Goal: Task Accomplishment & Management: Use online tool/utility

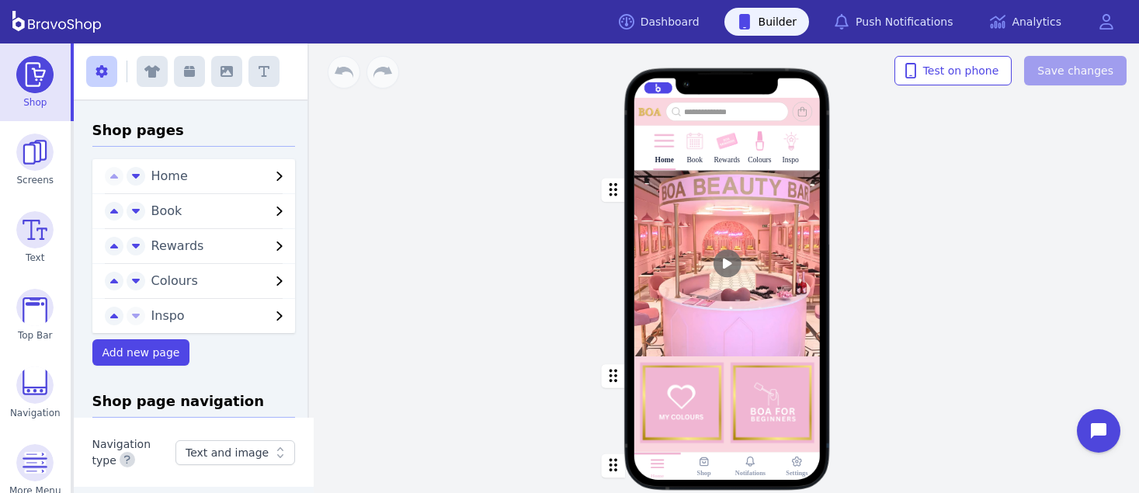
click at [687, 148] on img at bounding box center [694, 141] width 23 height 23
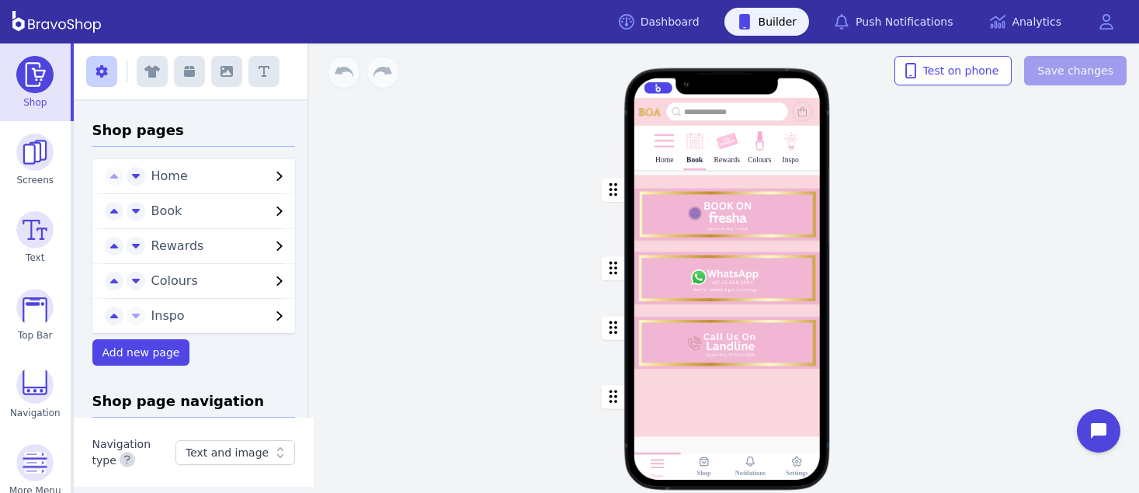
click at [686, 287] on div "button" at bounding box center [727, 278] width 186 height 59
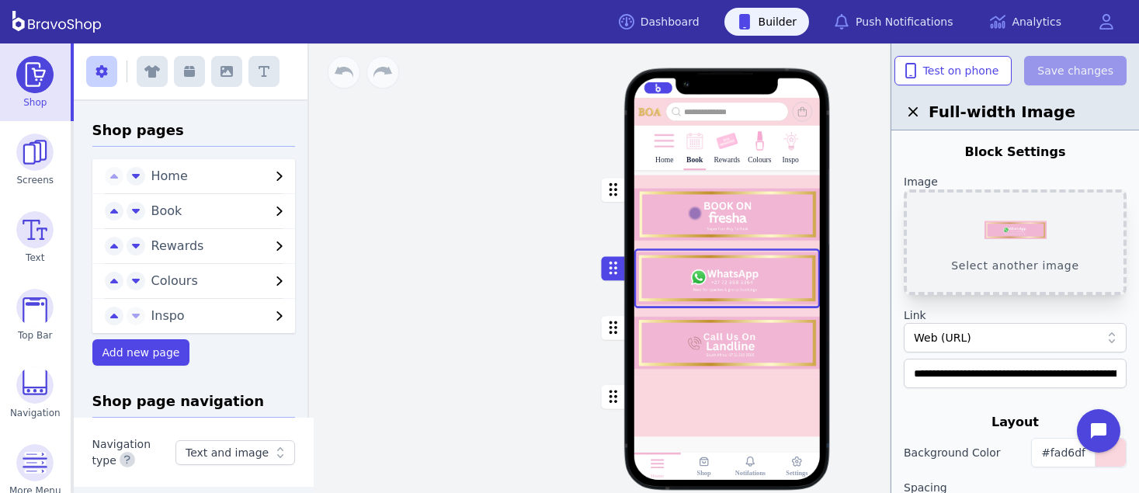
click at [1021, 260] on button "Select another image" at bounding box center [1015, 242] width 223 height 106
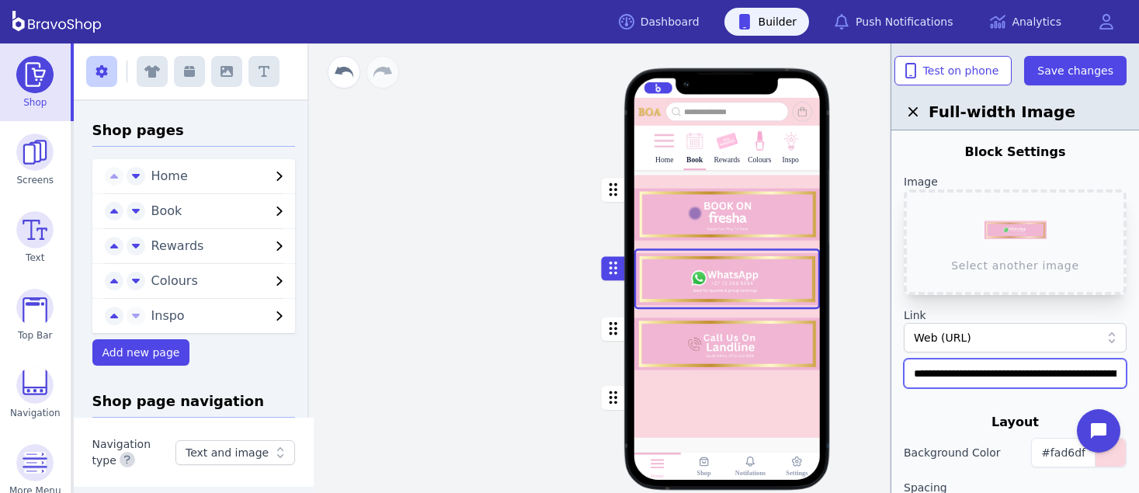
click at [1083, 369] on input "**********" at bounding box center [1015, 374] width 223 height 30
type input "**********"
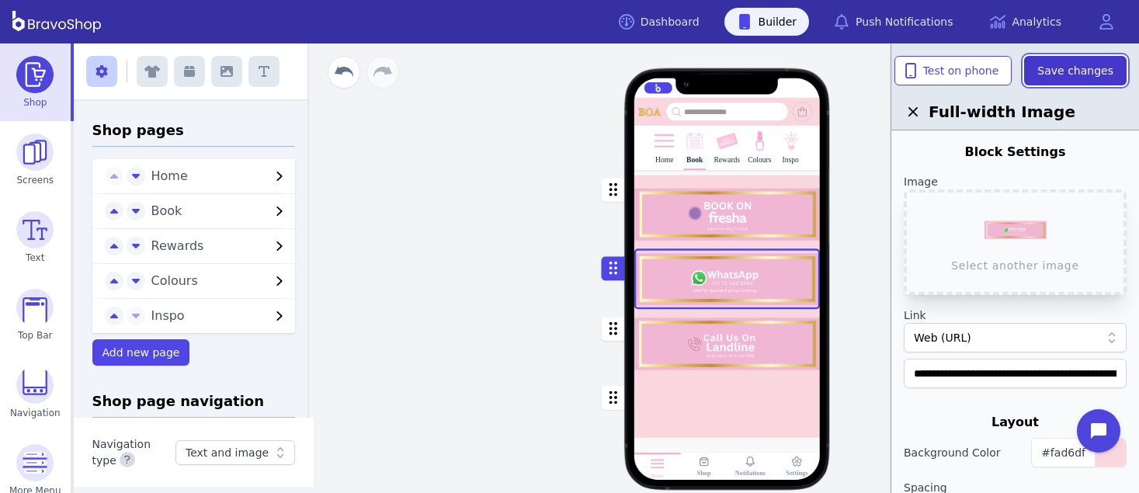
click at [1105, 70] on span "Save changes" at bounding box center [1076, 71] width 76 height 16
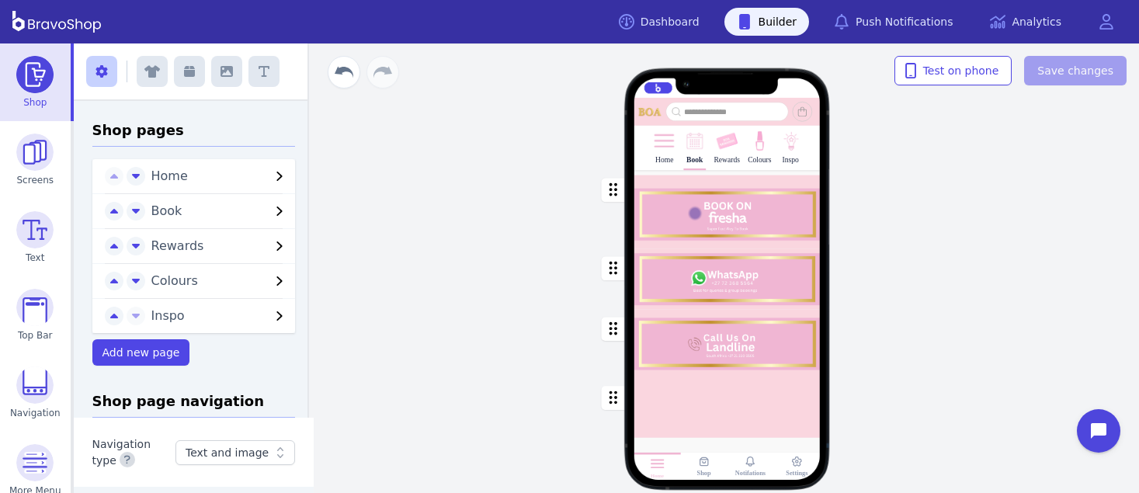
click at [663, 151] on img at bounding box center [664, 141] width 23 height 23
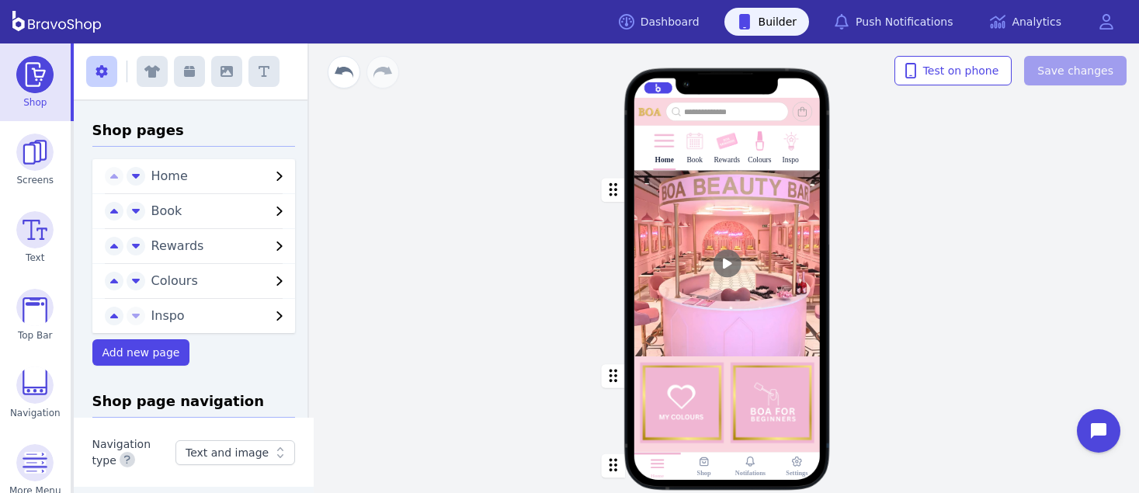
click at [787, 106] on div at bounding box center [727, 112] width 186 height 19
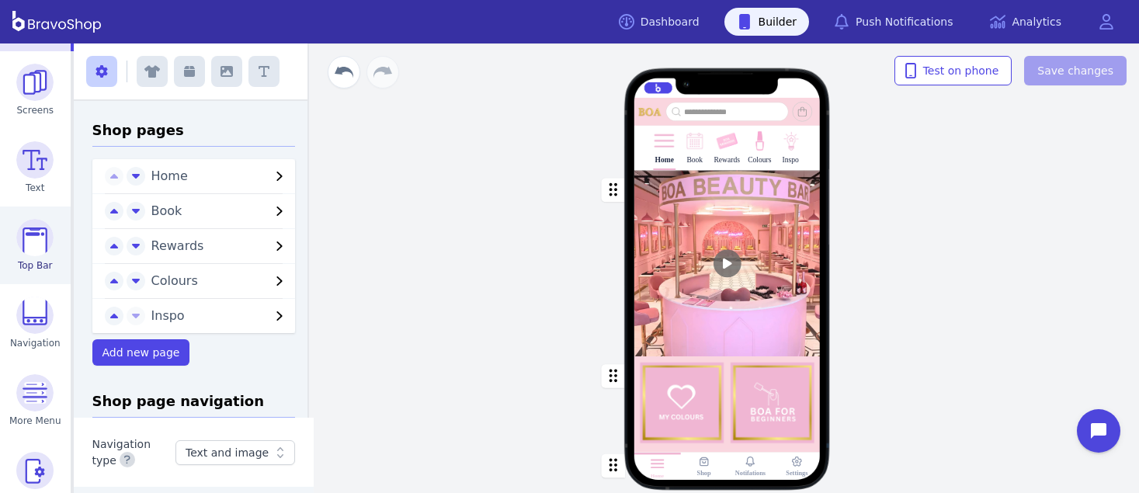
scroll to position [74, 0]
click at [31, 237] on img at bounding box center [34, 233] width 37 height 37
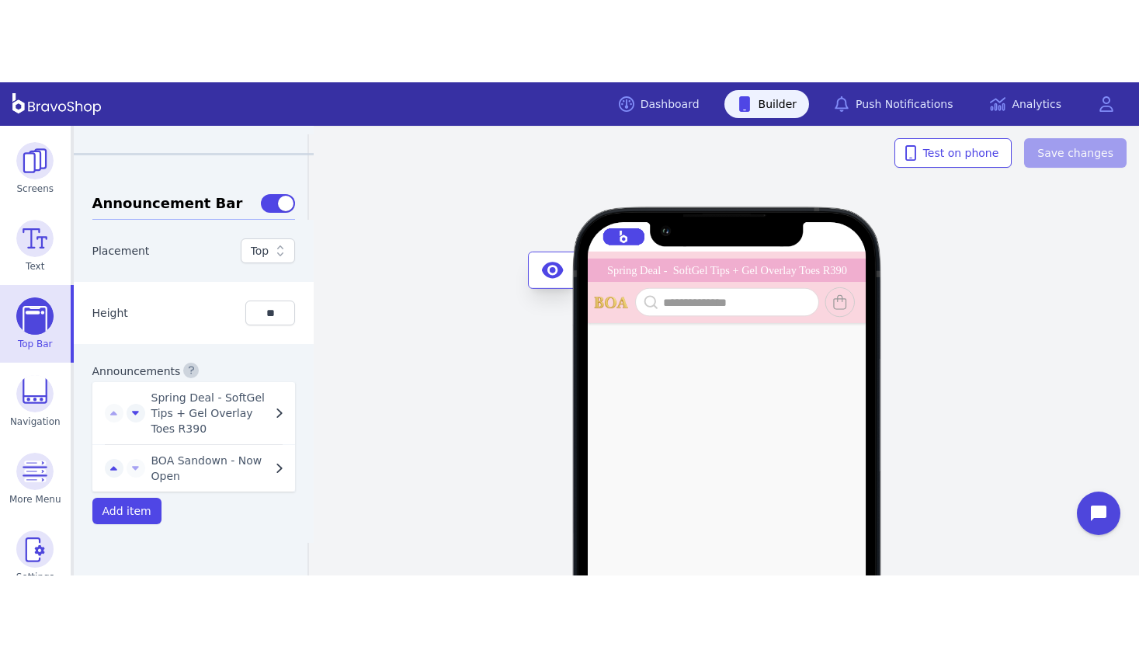
scroll to position [1114, 0]
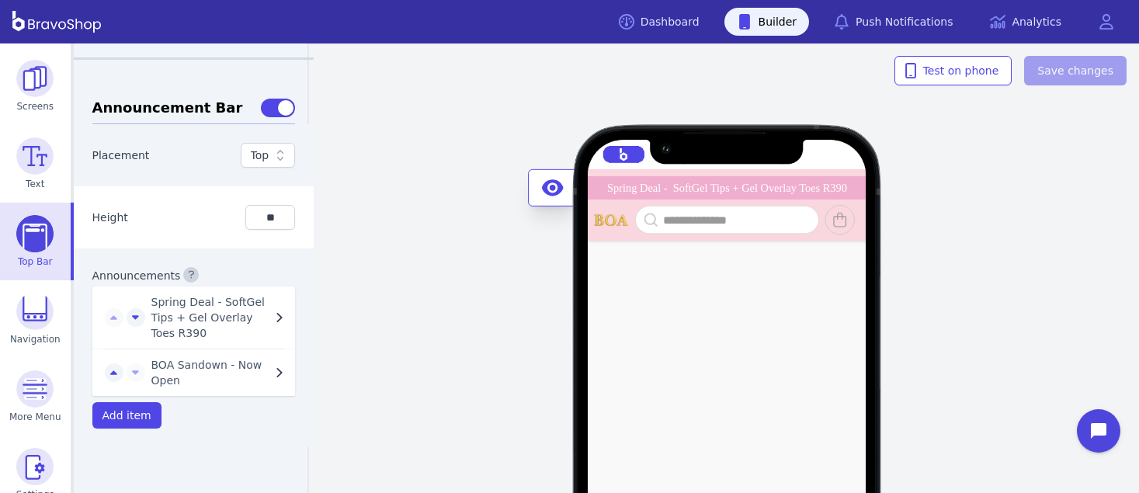
click at [270, 363] on icon "button" at bounding box center [279, 372] width 19 height 19
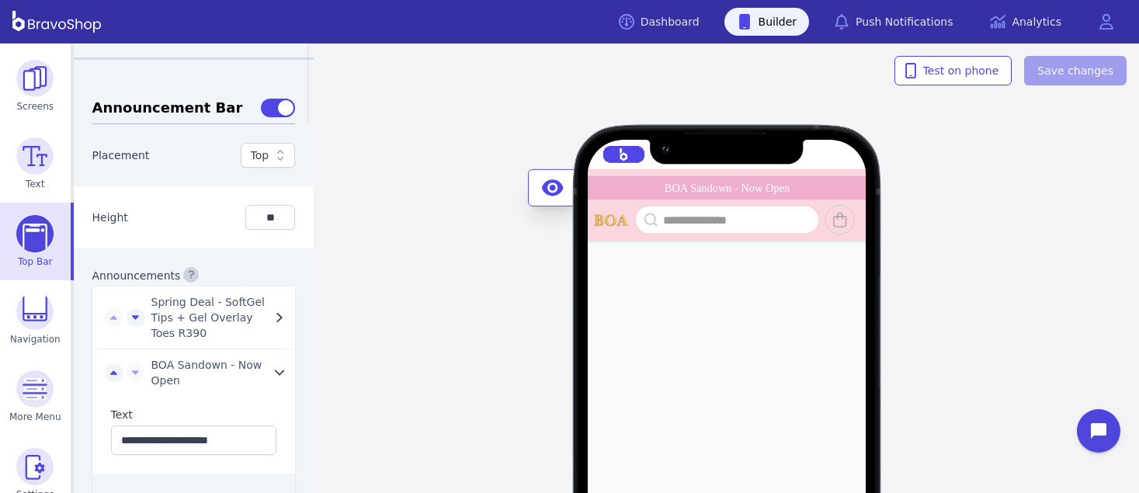
click at [453, 273] on div "Spring Deal - SoftGel Tips + Gel Overlay Toes R390 BOA Sandown - Now Open Sprin…" at bounding box center [727, 268] width 824 height 450
click at [1070, 158] on div "Spring Deal - SoftGel Tips + Gel Overlay Toes R390 BOA Sandown - Now Open Sprin…" at bounding box center [727, 268] width 824 height 450
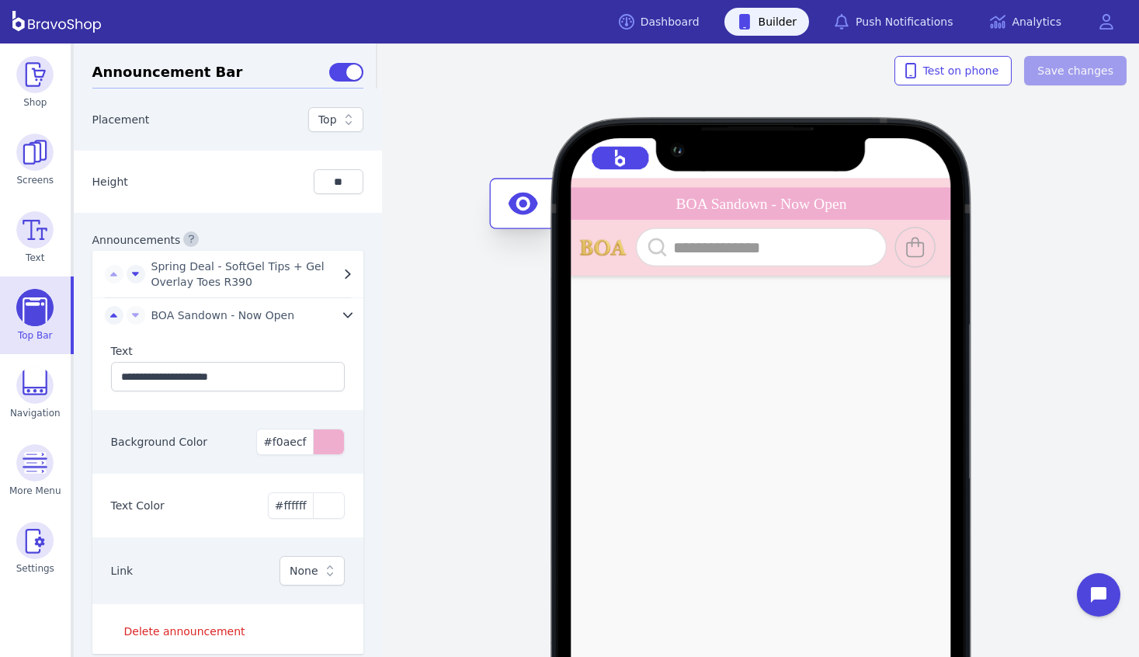
scroll to position [1095, 0]
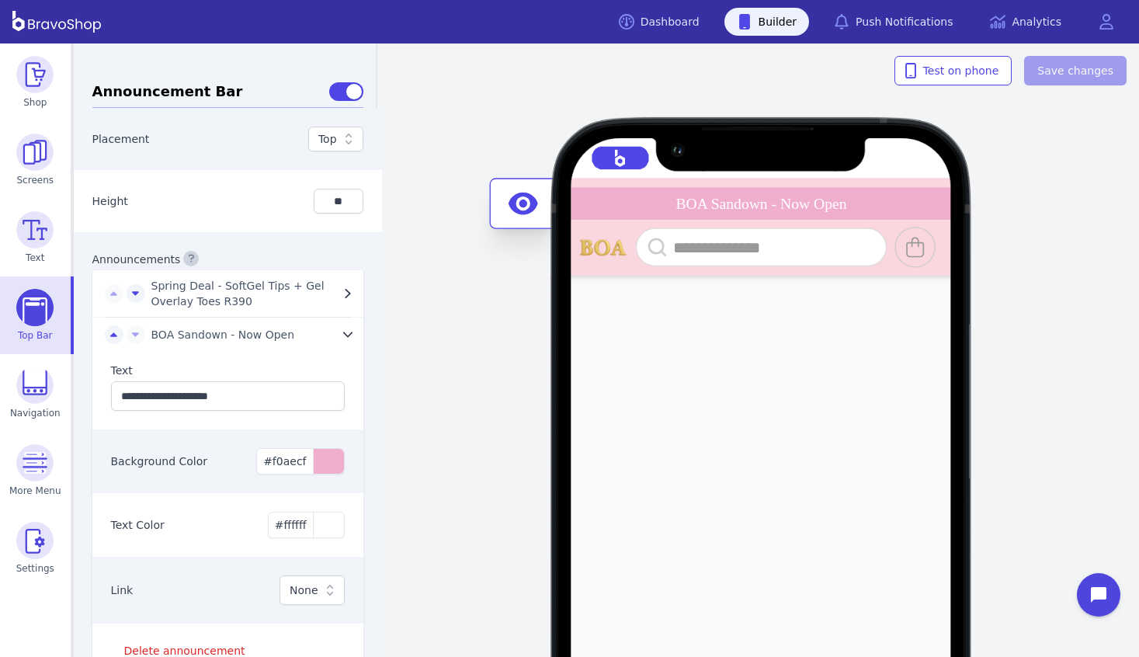
click at [1041, 190] on div "Spring Deal - SoftGel Tips + Gel Overlay Toes R390 BOA Sandown - Now Open Sprin…" at bounding box center [762, 349] width 756 height 613
click at [1051, 246] on div "Spring Deal - SoftGel Tips + Gel Overlay Toes R390 BOA Sandown - Now Open Sprin…" at bounding box center [762, 349] width 756 height 613
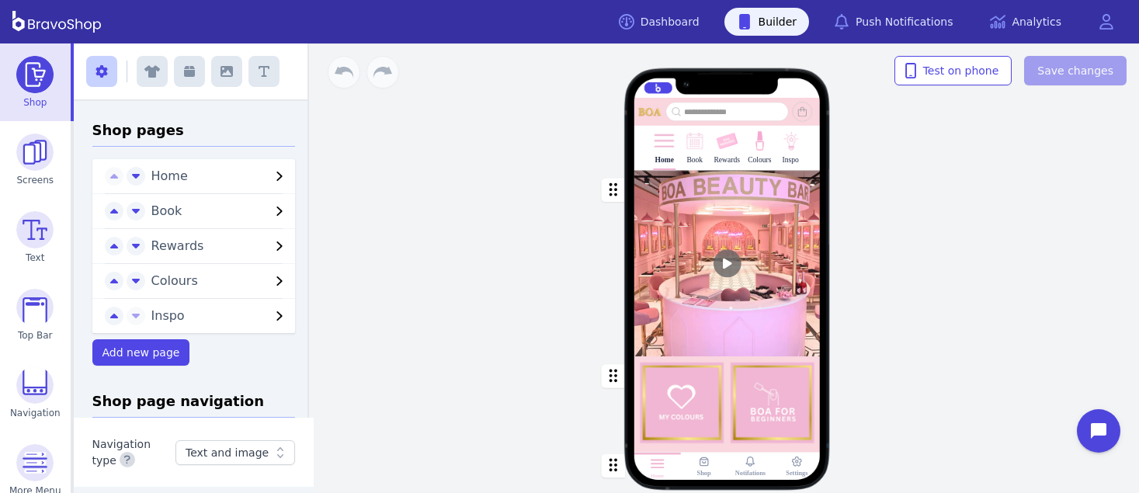
click at [687, 148] on img at bounding box center [694, 141] width 23 height 23
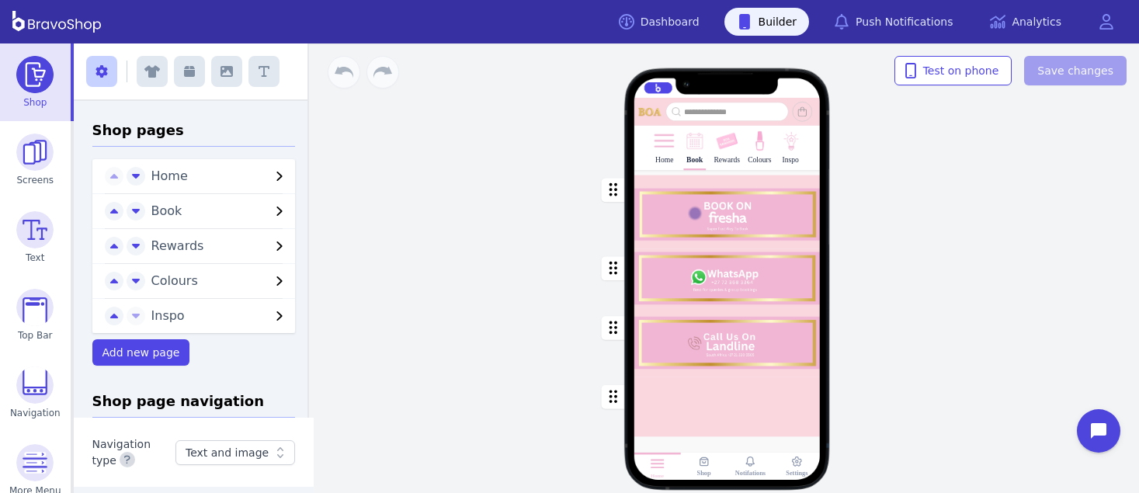
click at [686, 287] on div "button" at bounding box center [727, 278] width 186 height 59
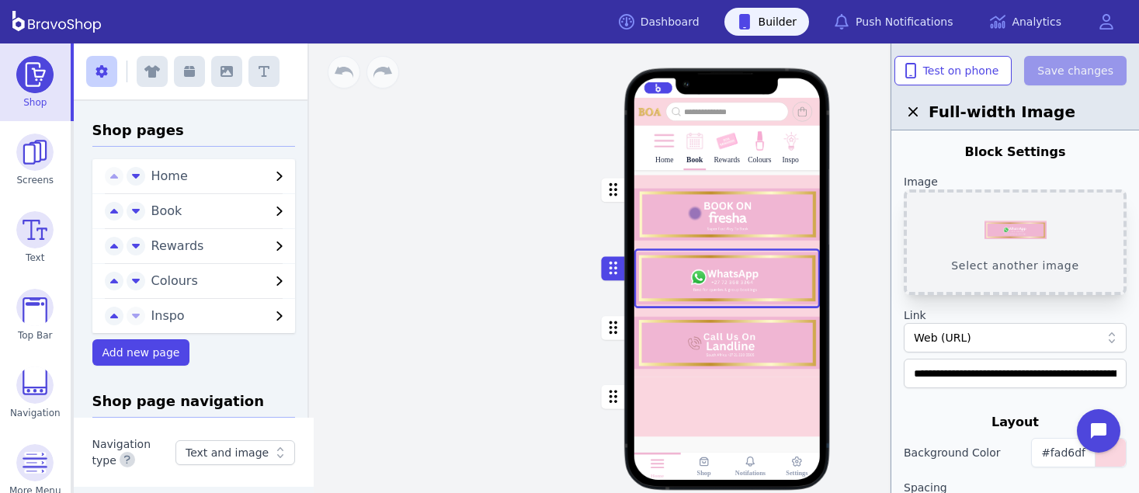
click at [1021, 260] on button "Select another image" at bounding box center [1015, 242] width 223 height 106
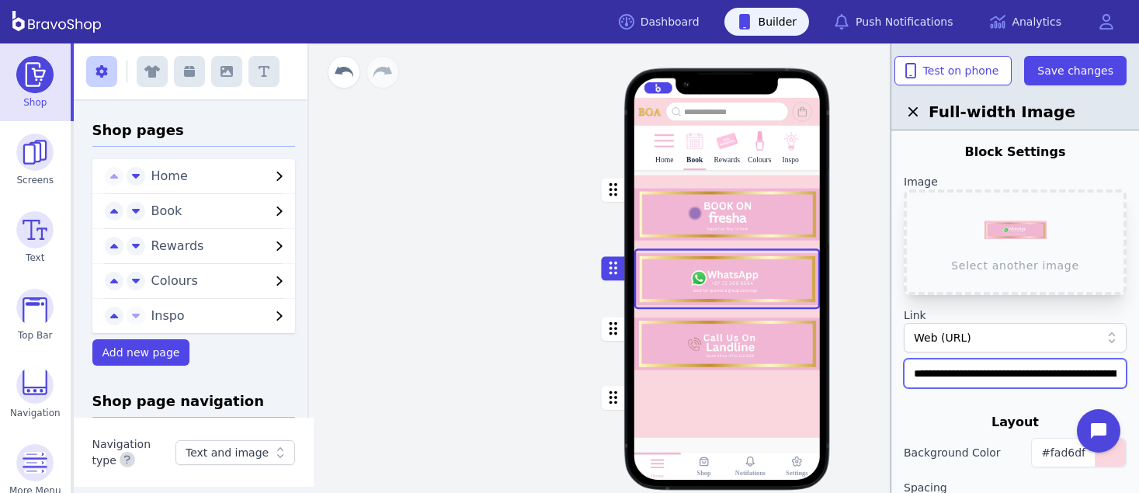
click at [1083, 369] on input "**********" at bounding box center [1015, 374] width 223 height 30
type input "**********"
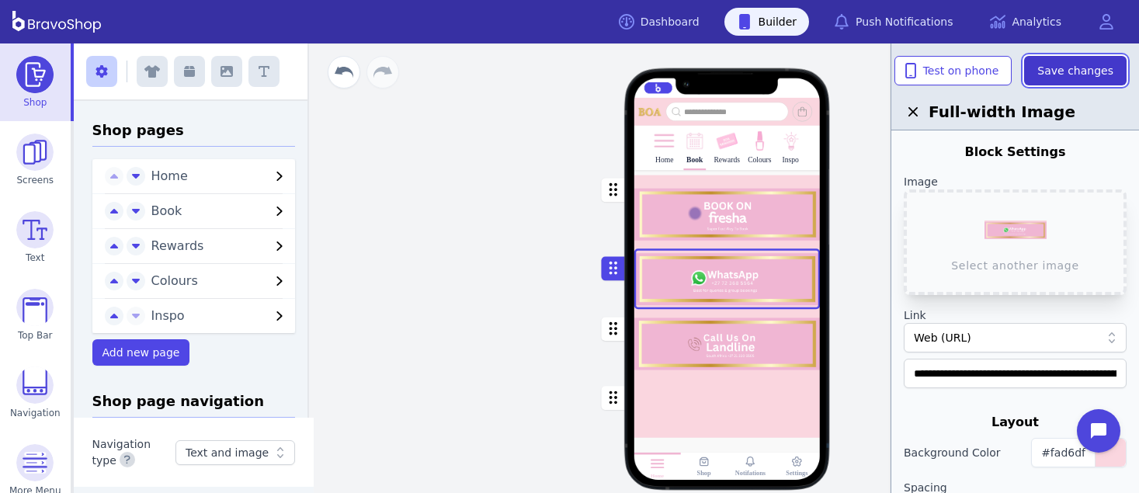
click at [1105, 70] on span "Save changes" at bounding box center [1076, 71] width 76 height 16
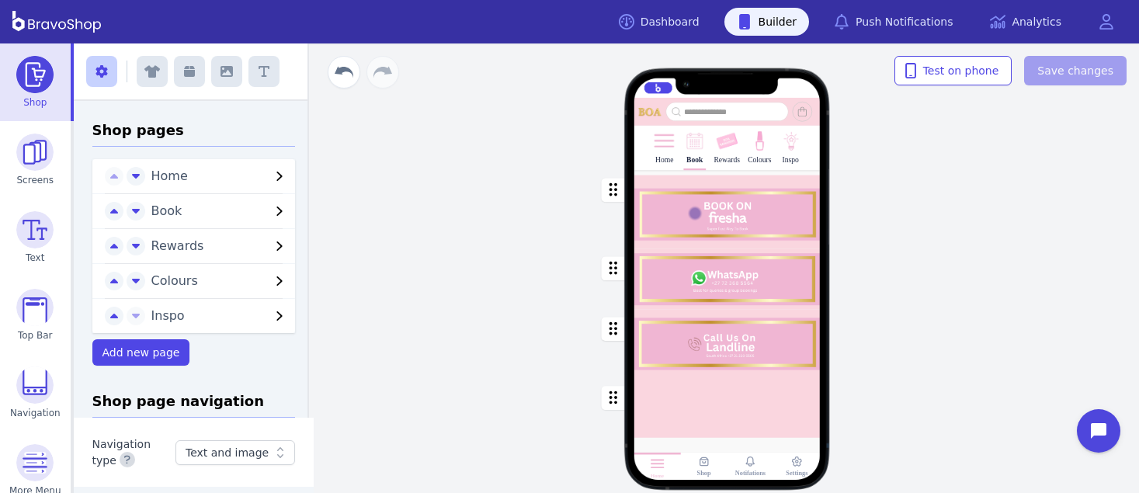
click at [663, 151] on img at bounding box center [664, 141] width 23 height 23
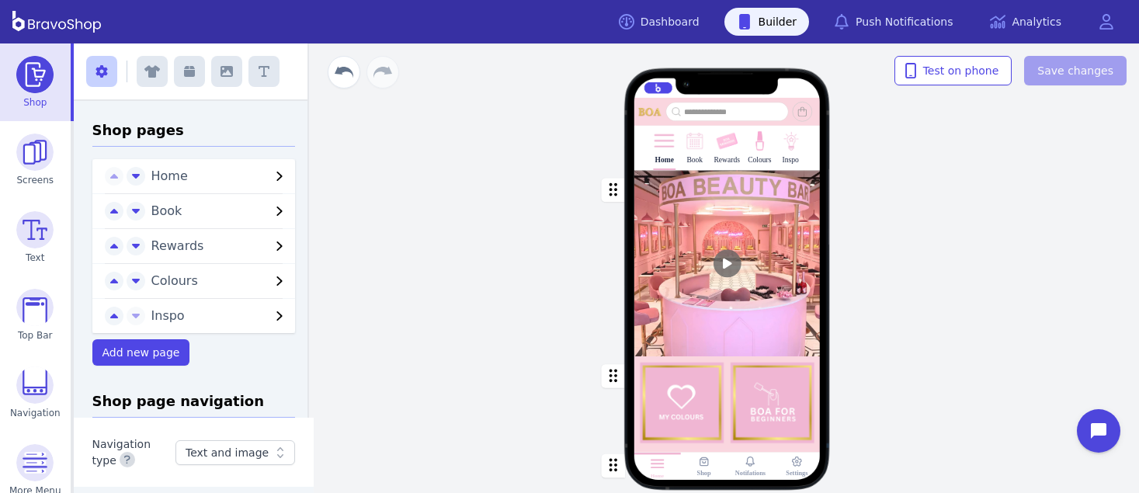
click at [787, 106] on div at bounding box center [727, 112] width 186 height 19
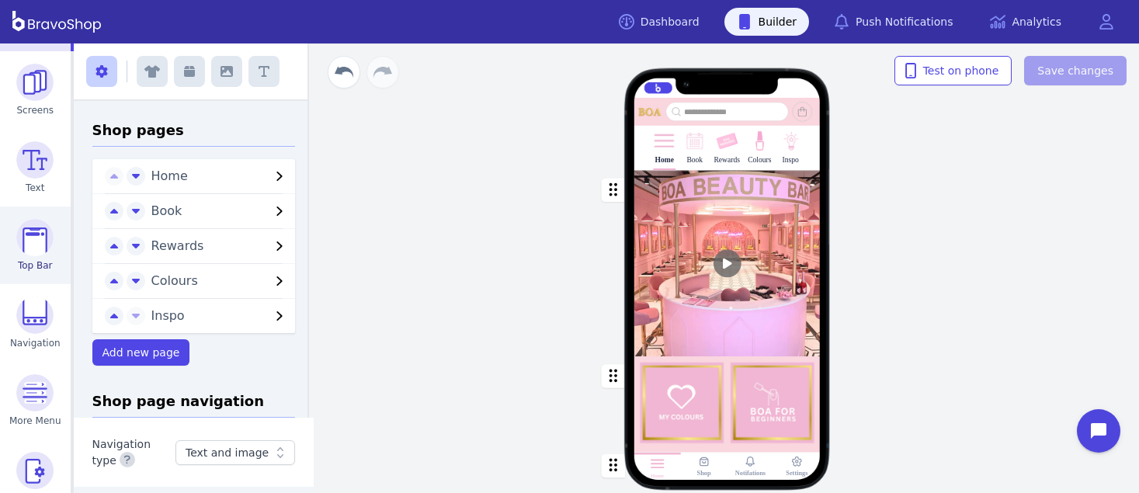
scroll to position [74, 0]
click at [31, 237] on img at bounding box center [34, 233] width 37 height 37
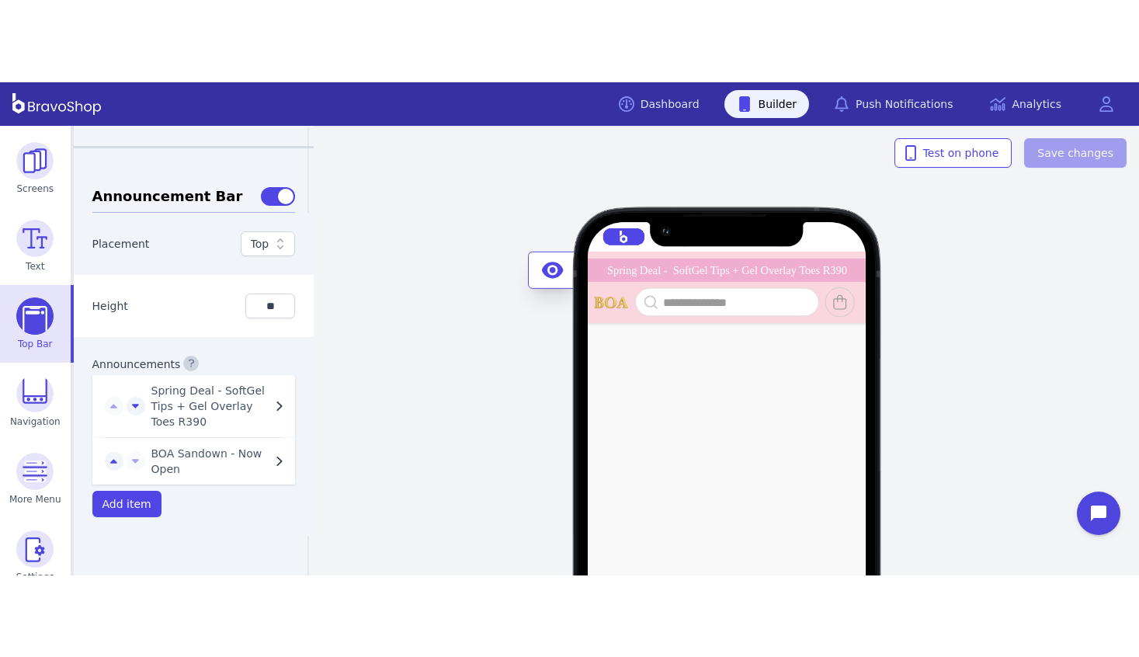
scroll to position [1114, 0]
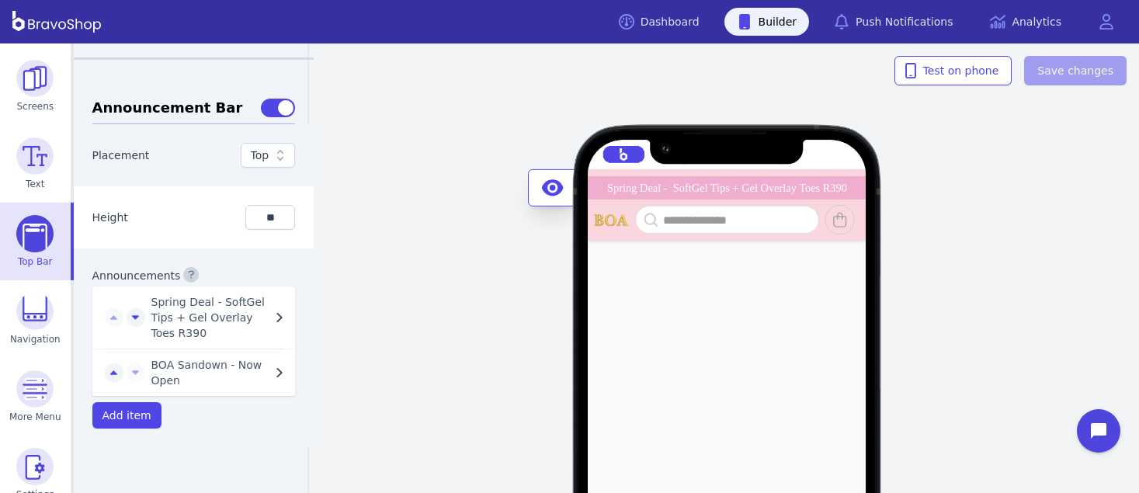
click at [270, 363] on icon "button" at bounding box center [279, 372] width 19 height 19
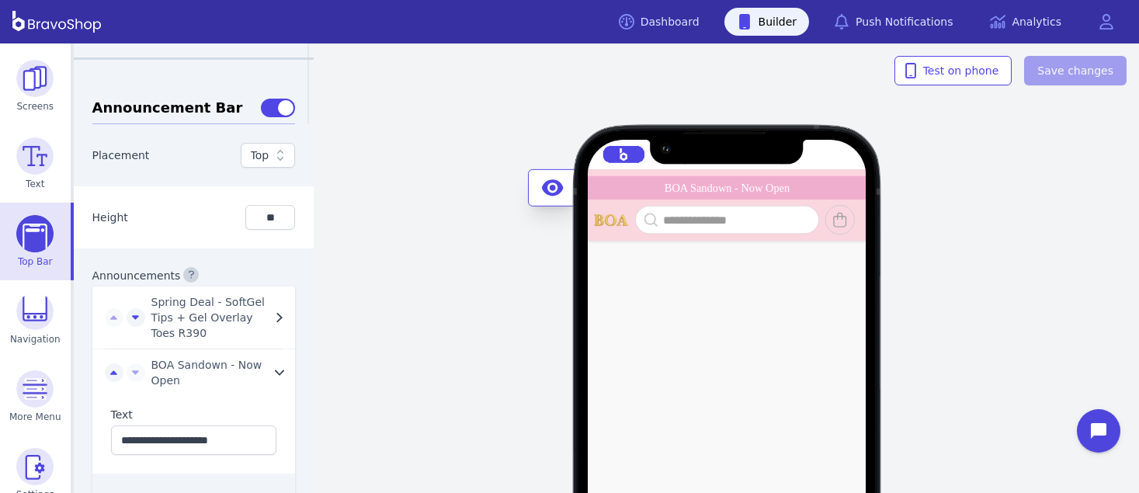
click at [453, 273] on div "Spring Deal - SoftGel Tips + Gel Overlay Toes R390 BOA Sandown - Now Open Sprin…" at bounding box center [727, 268] width 824 height 450
click at [1070, 158] on div "Spring Deal - SoftGel Tips + Gel Overlay Toes R390 BOA Sandown - Now Open Sprin…" at bounding box center [727, 268] width 824 height 450
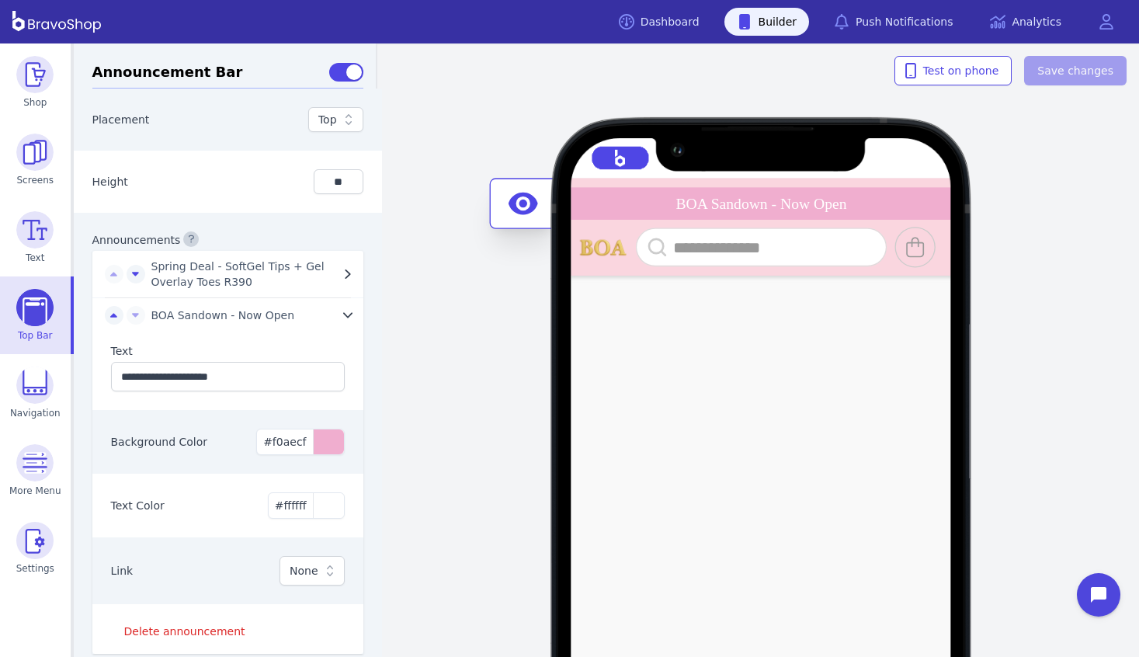
scroll to position [1095, 0]
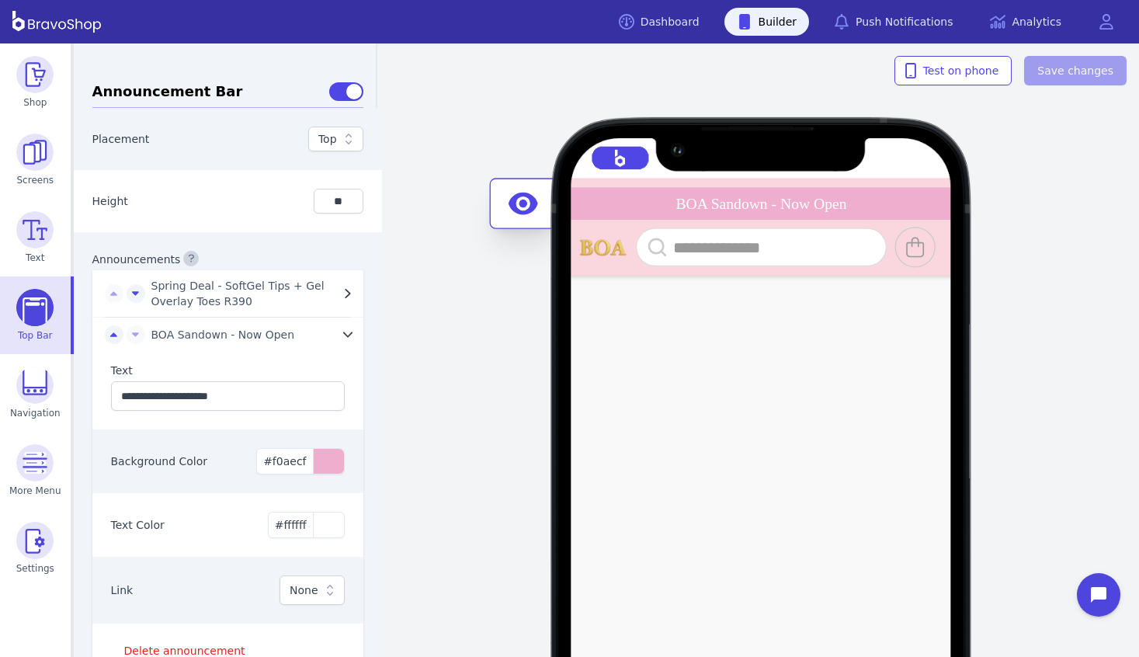
click at [1041, 190] on div "Spring Deal - SoftGel Tips + Gel Overlay Toes R390 BOA Sandown - Now Open Sprin…" at bounding box center [762, 349] width 756 height 613
click at [1051, 246] on div "Spring Deal - SoftGel Tips + Gel Overlay Toes R390 BOA Sandown - Now Open Sprin…" at bounding box center [762, 349] width 756 height 613
